Goal: Transaction & Acquisition: Purchase product/service

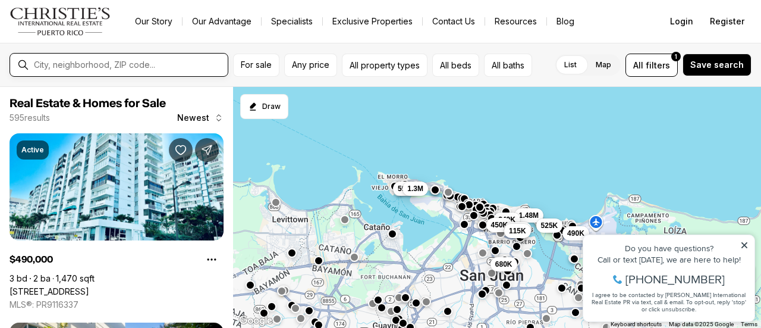
click at [104, 65] on input "text" at bounding box center [128, 65] width 189 height 10
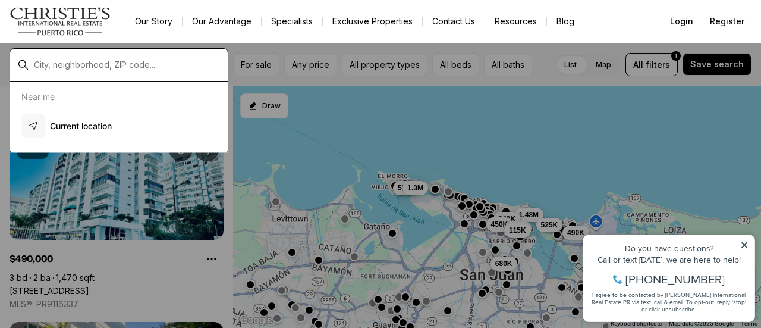
type input "*"
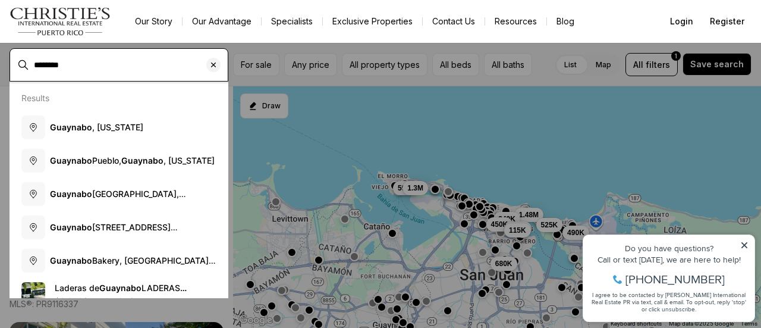
type input "********"
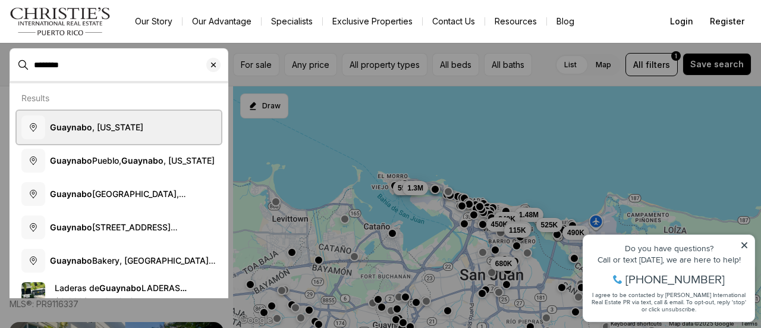
click at [133, 131] on span "Guaynabo , Puerto Rico" at bounding box center [96, 127] width 93 height 12
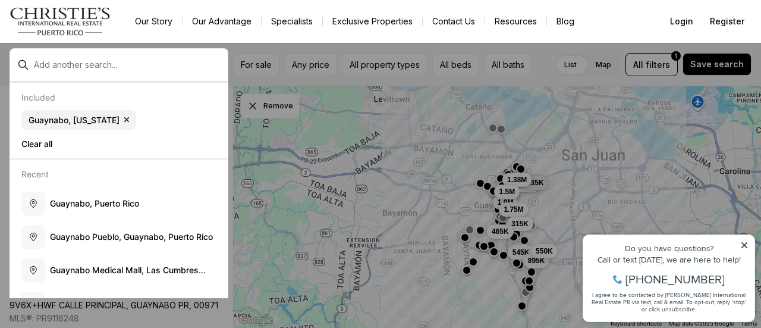
click at [746, 244] on icon at bounding box center [744, 245] width 8 height 8
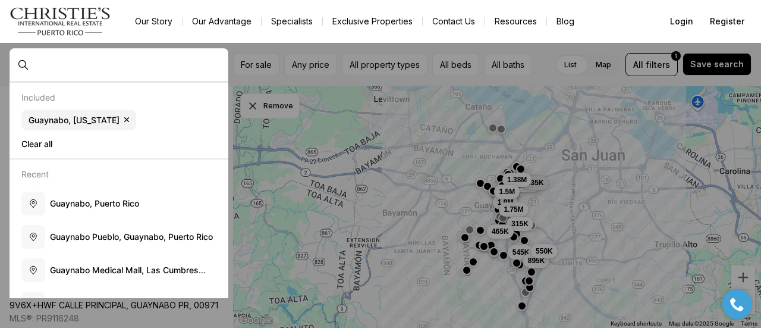
click at [266, 86] on div at bounding box center [380, 164] width 761 height 328
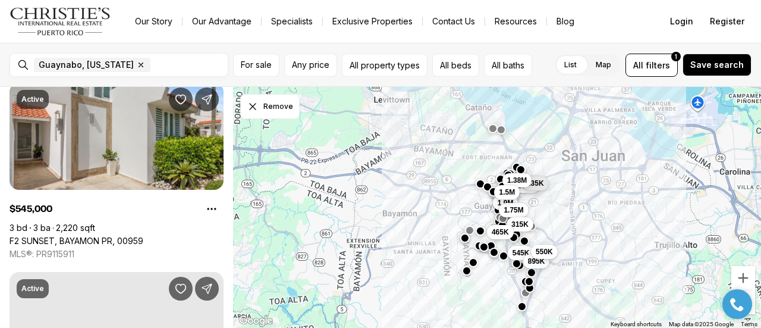
scroll to position [254, 0]
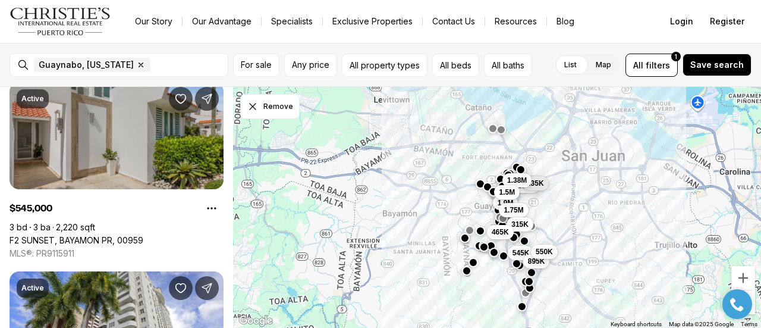
click at [143, 235] on link "F2 SUNSET, BAYAMON PR, 00959" at bounding box center [77, 240] width 134 height 11
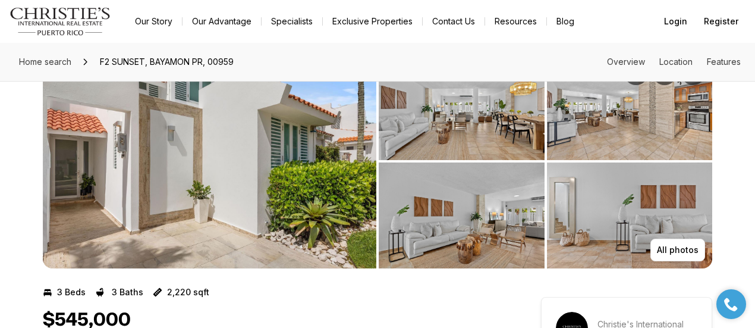
scroll to position [45, 0]
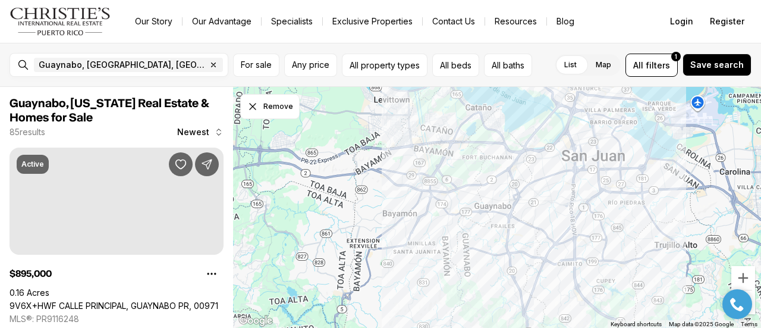
scroll to position [254, 0]
